Goal: Transaction & Acquisition: Purchase product/service

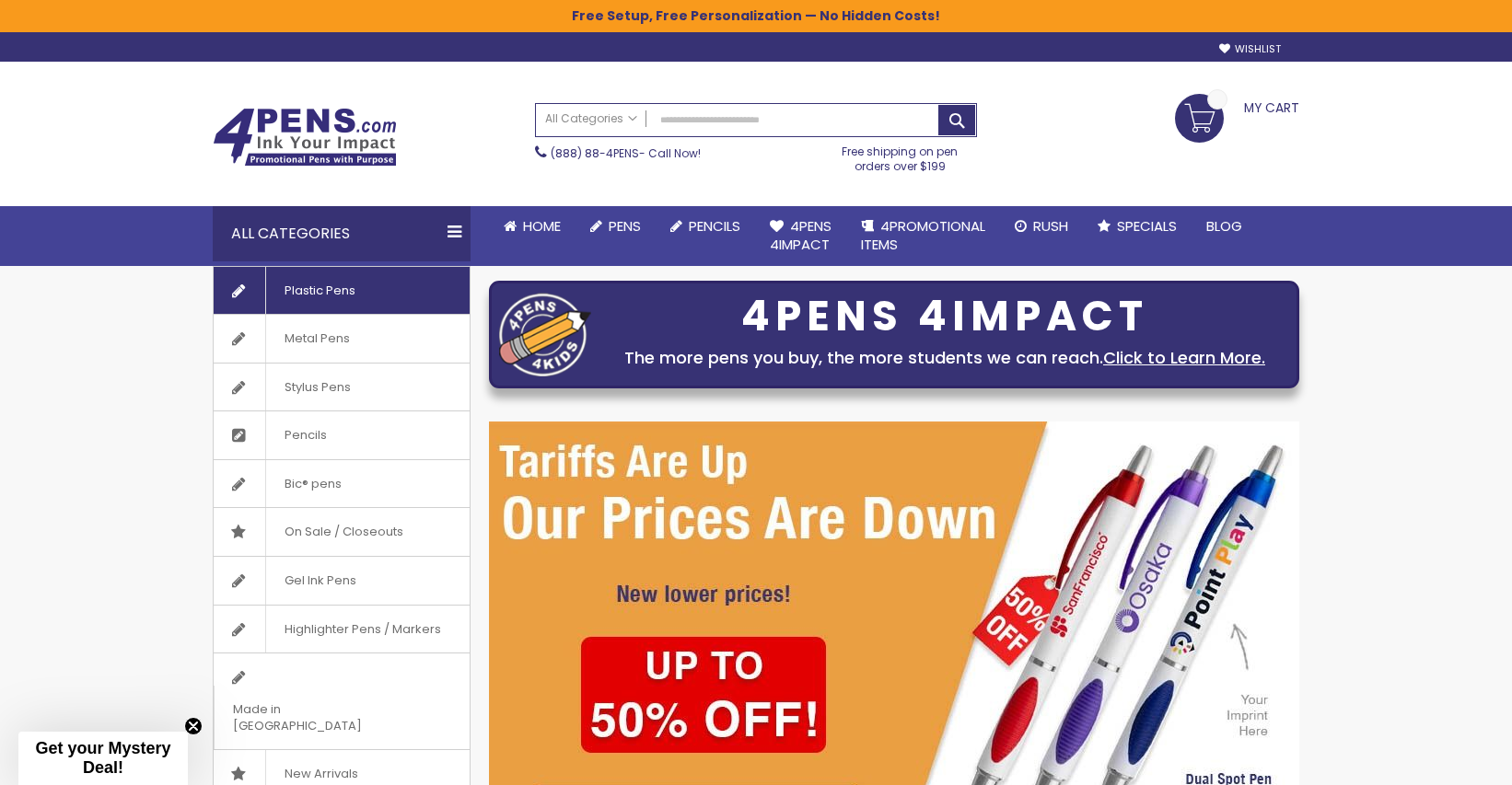
click at [314, 286] on span "Plastic Pens" at bounding box center [320, 291] width 109 height 48
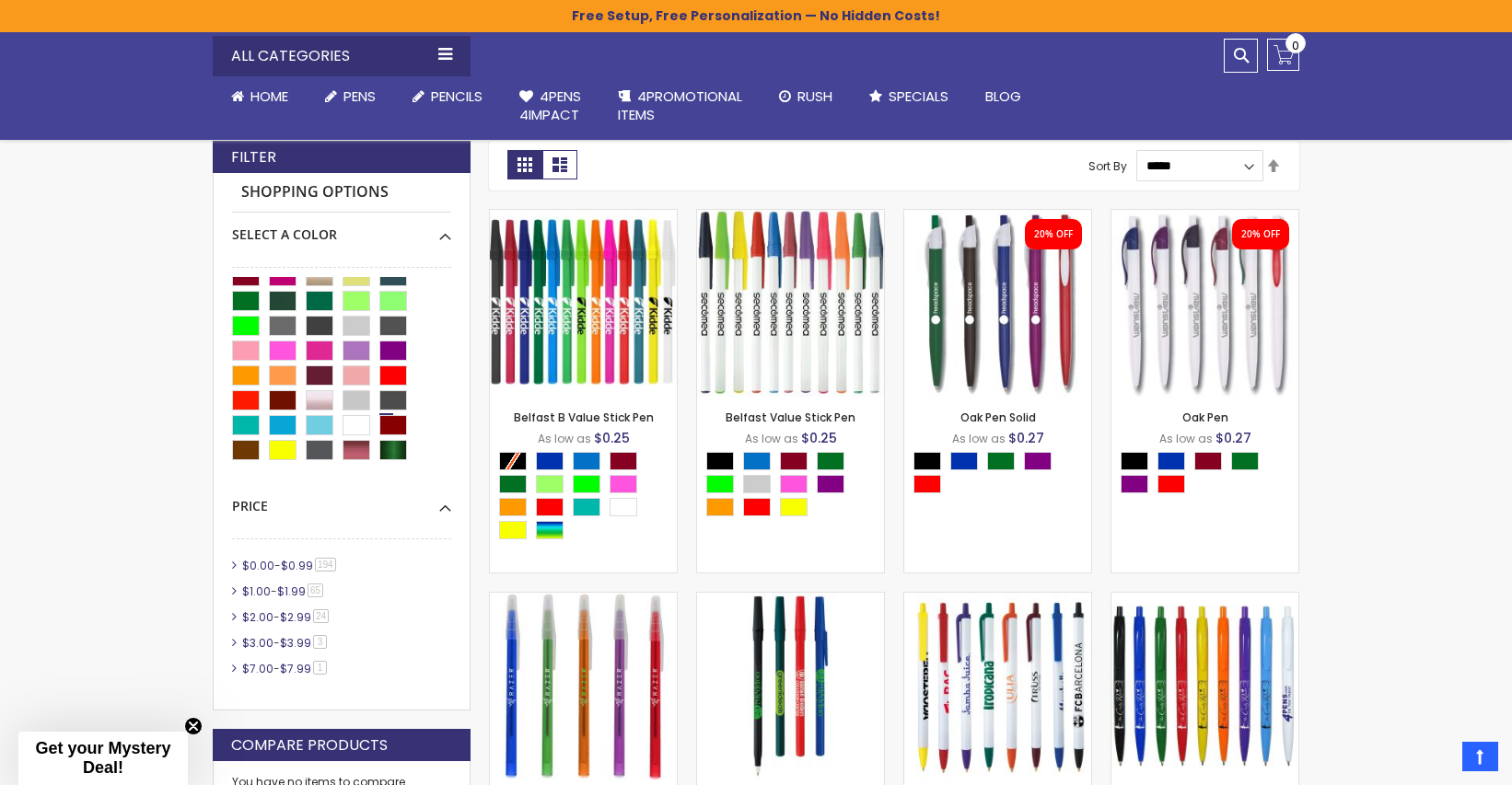
scroll to position [92, 0]
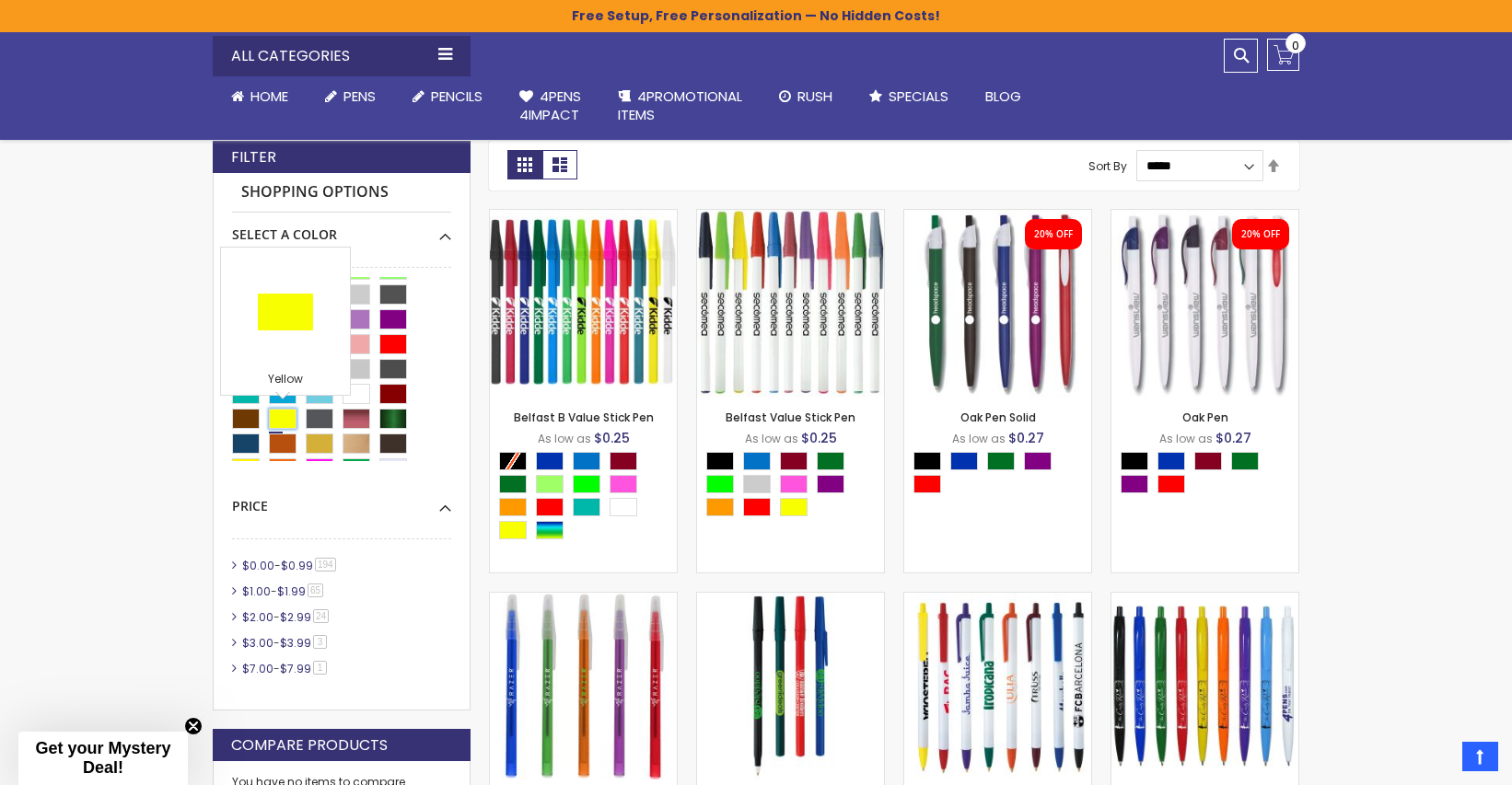
click at [280, 416] on div "Yellow" at bounding box center [283, 419] width 28 height 20
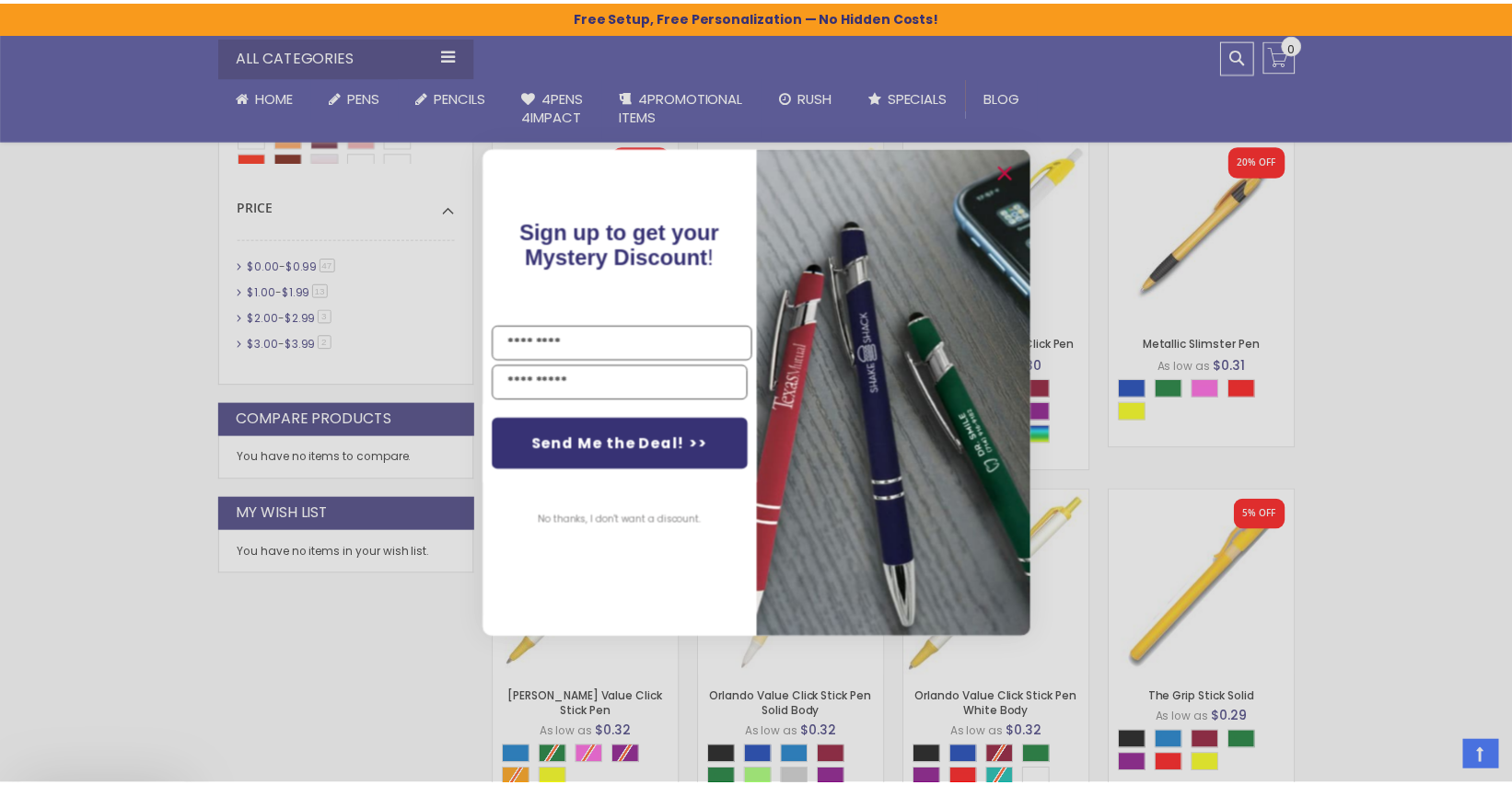
scroll to position [861, 0]
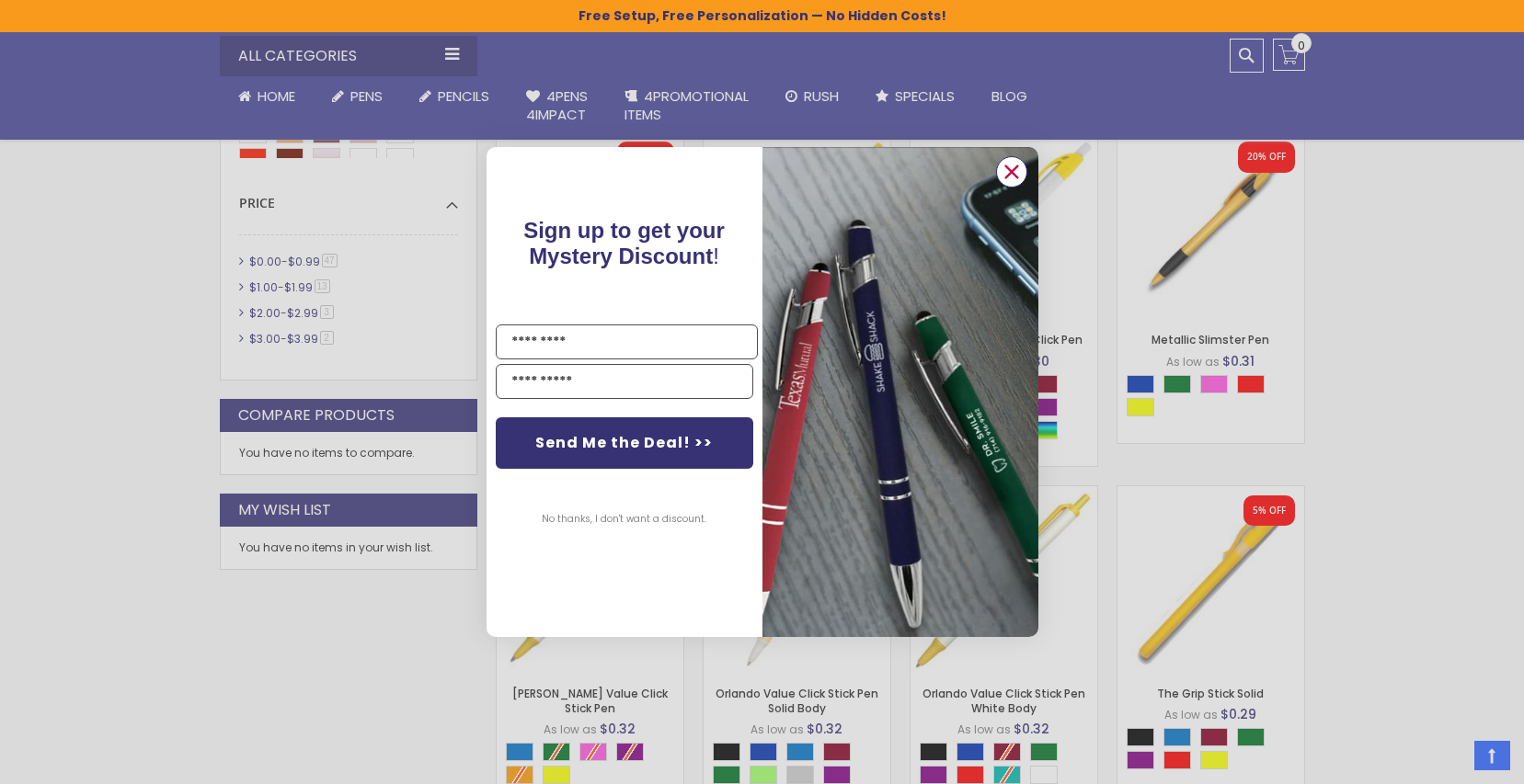
click at [1010, 164] on circle "Close dialog" at bounding box center [1010, 172] width 28 height 28
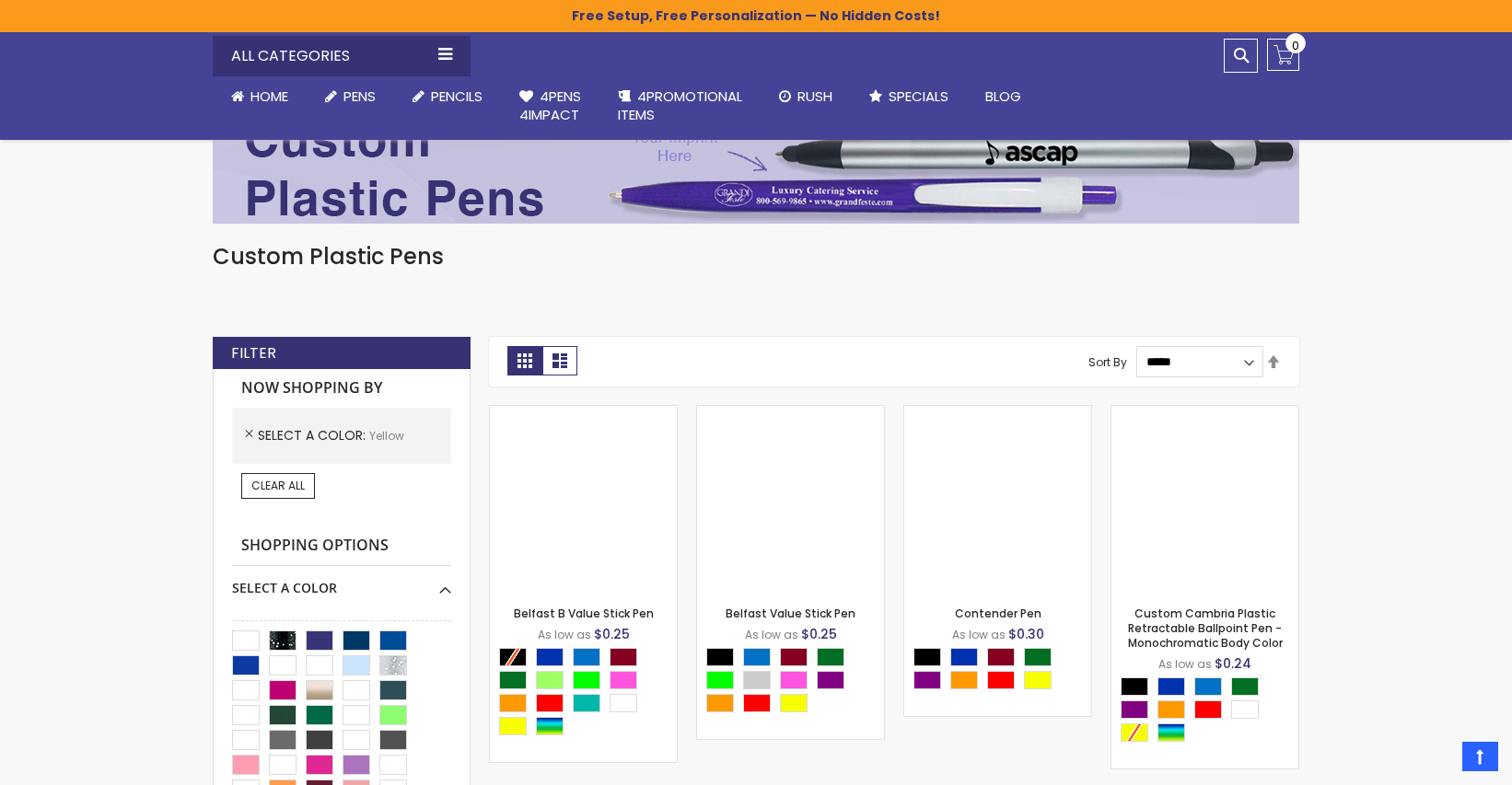
scroll to position [0, 0]
